Goal: Information Seeking & Learning: Check status

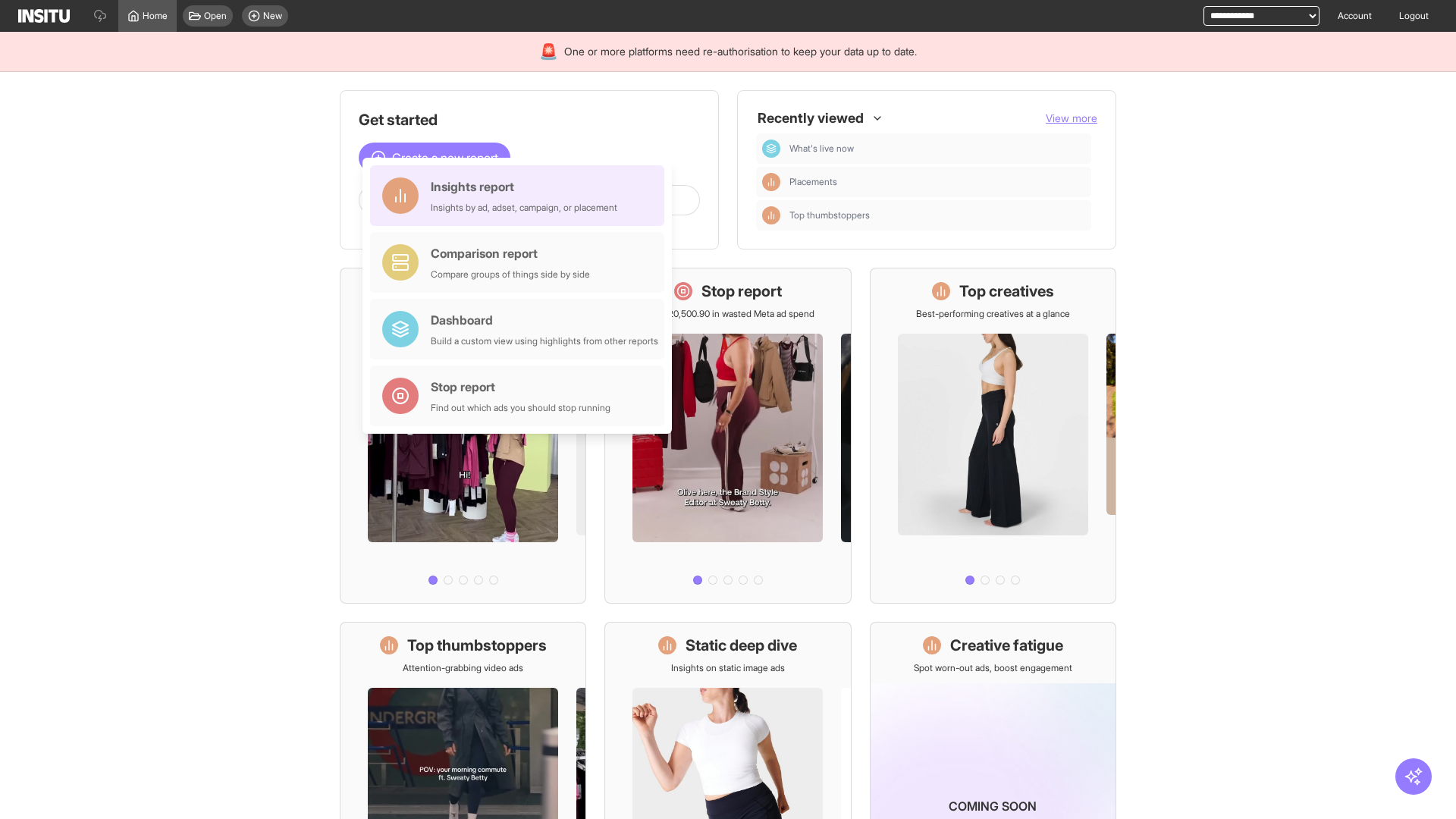
click at [521, 195] on div "Insights report Insights by ad, adset, campaign, or placement" at bounding box center [524, 195] width 186 height 37
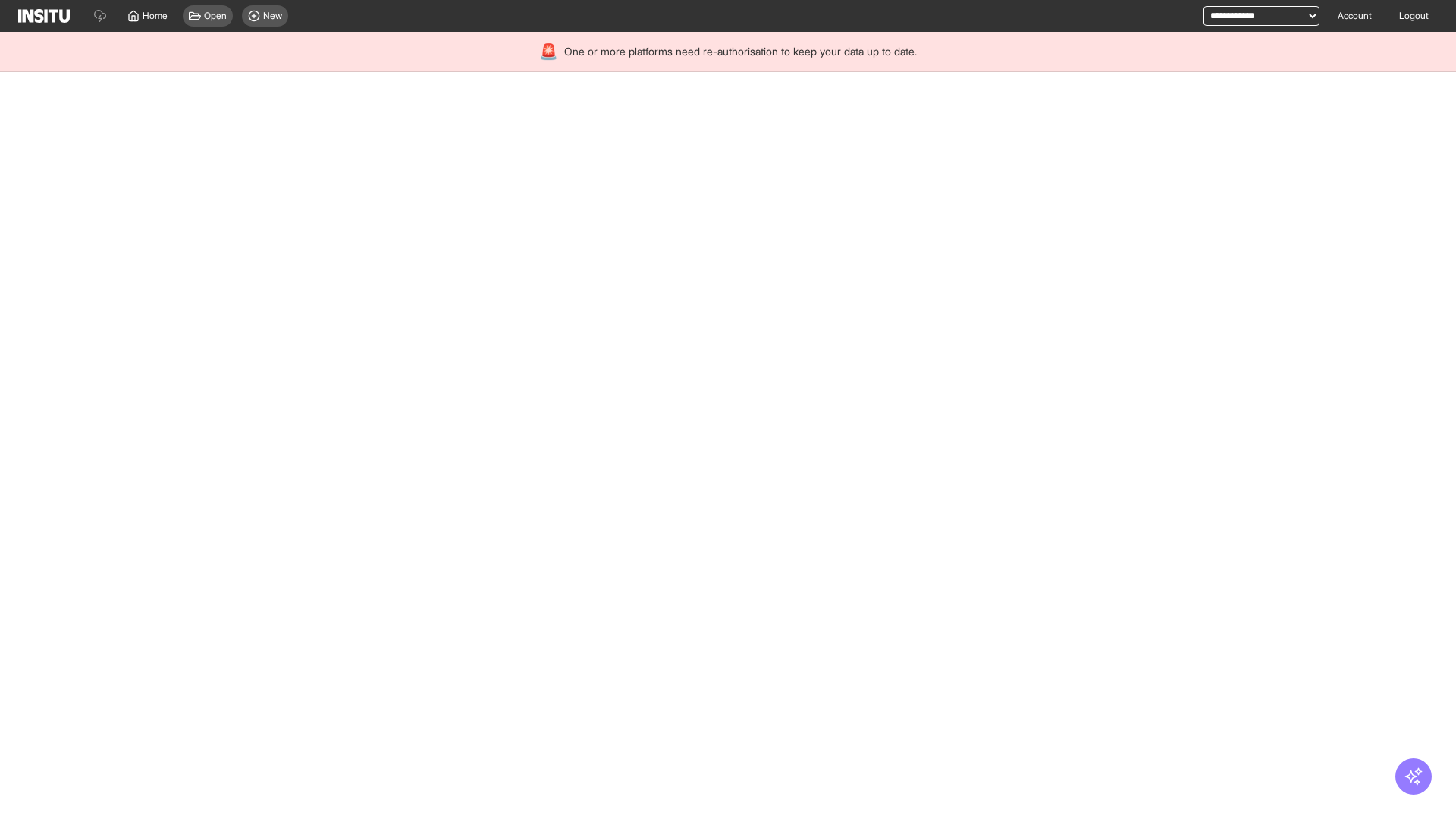
select select "**"
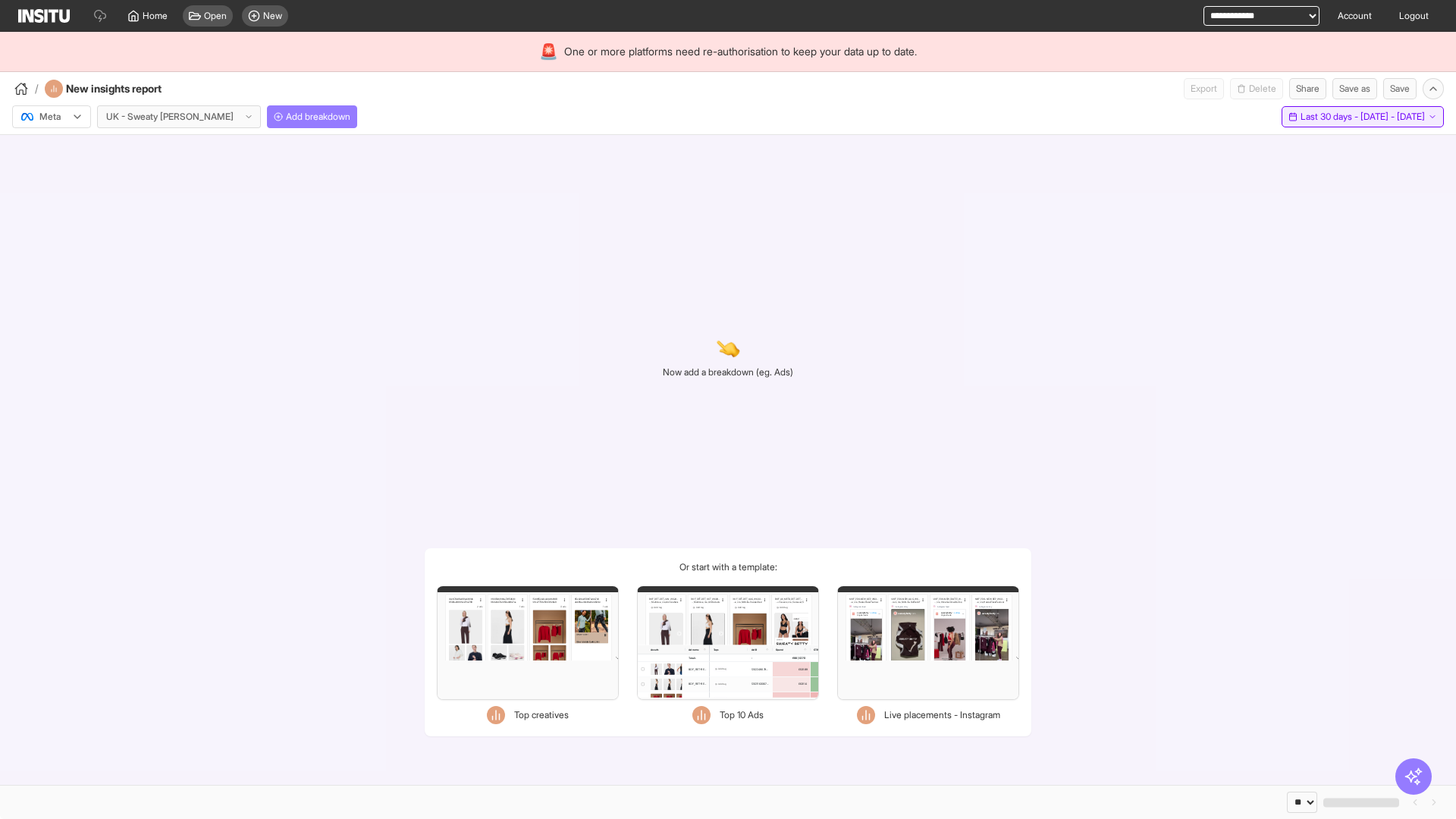
click at [1328, 117] on span "Last 30 days - [DATE] - [DATE]" at bounding box center [1363, 117] width 125 height 12
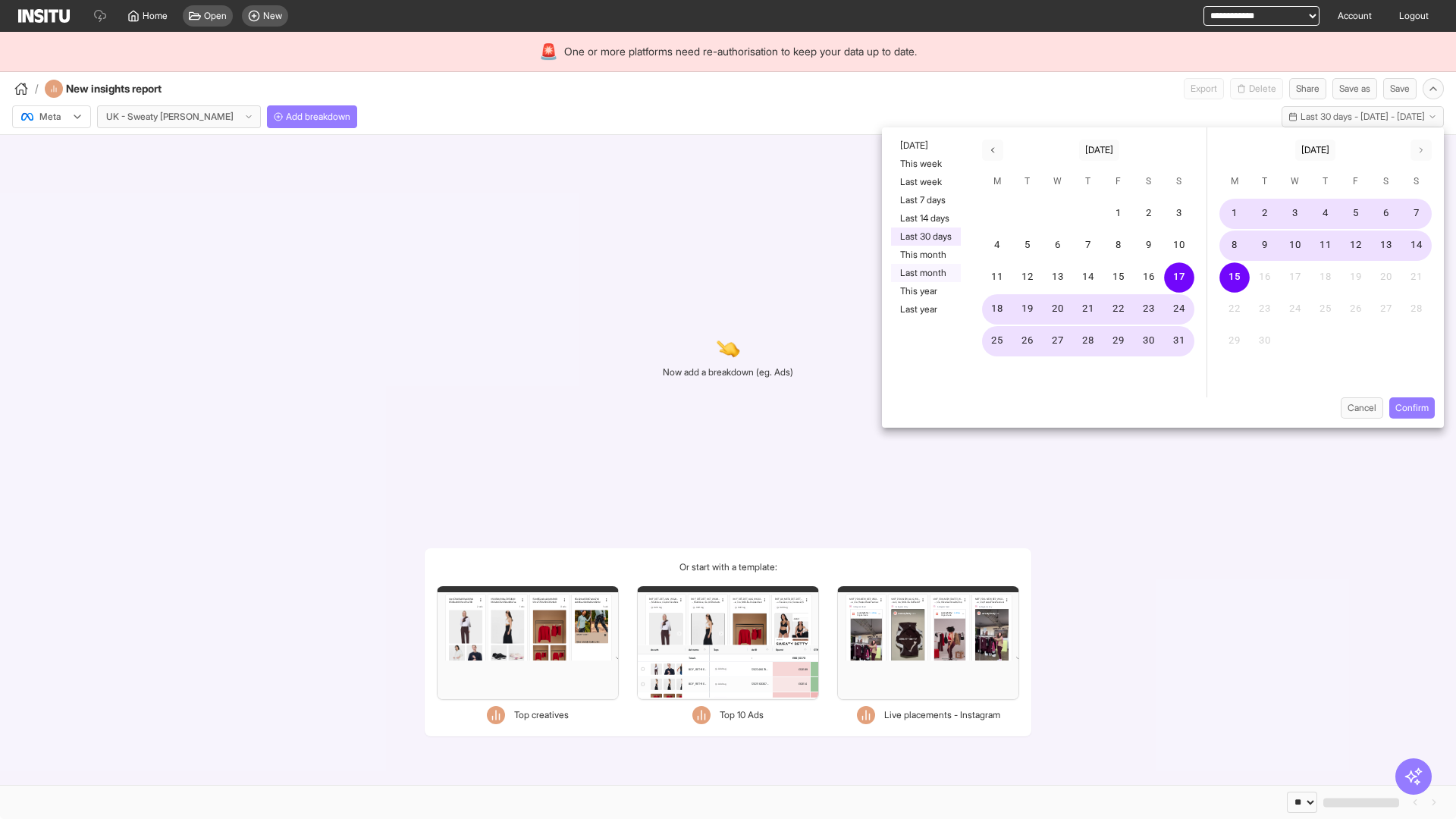
click at [925, 273] on button "Last month" at bounding box center [926, 273] width 70 height 18
